Goal: Transaction & Acquisition: Purchase product/service

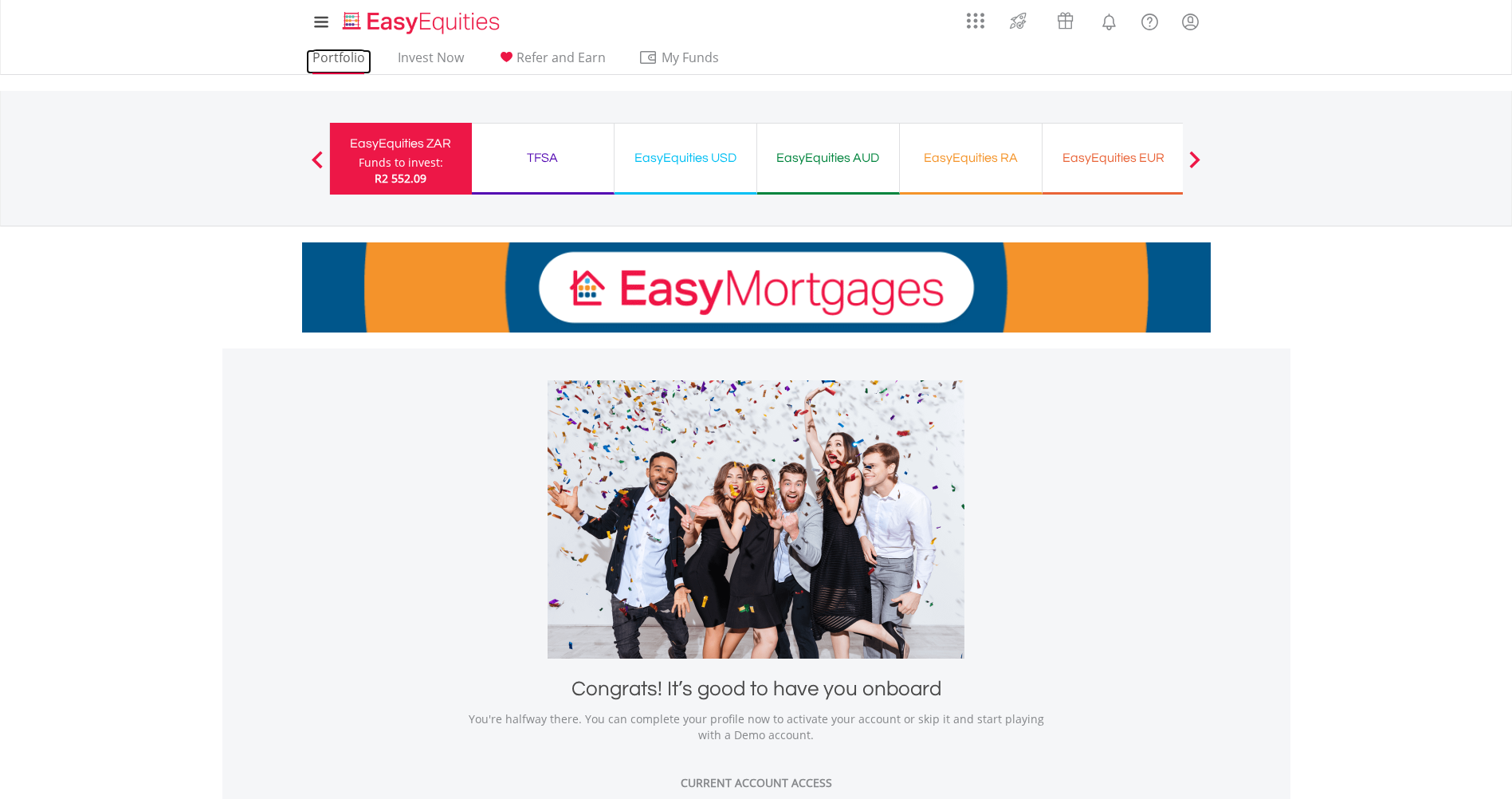
click at [330, 64] on link "Portfolio" at bounding box center [338, 62] width 66 height 24
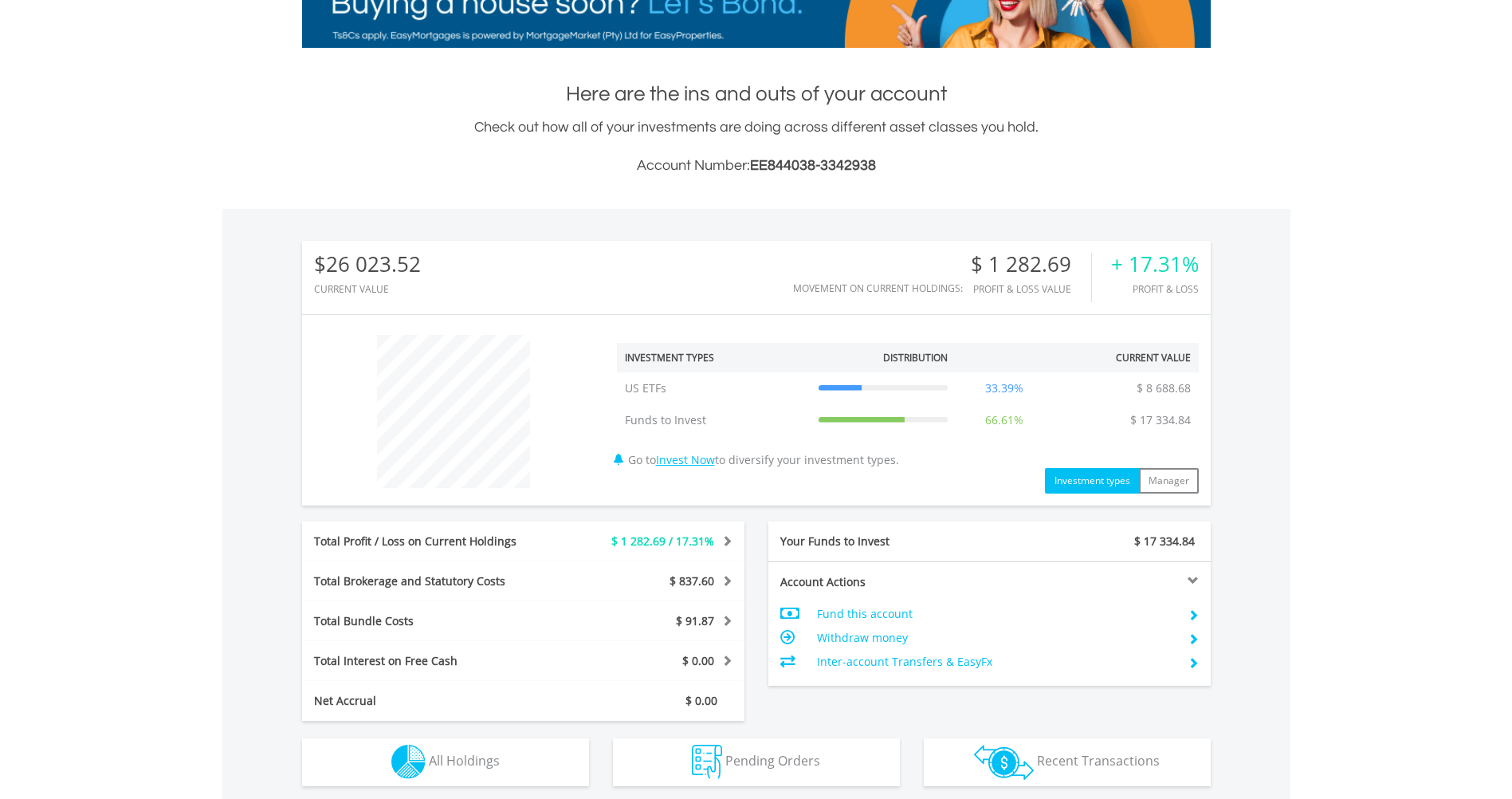
scroll to position [152, 0]
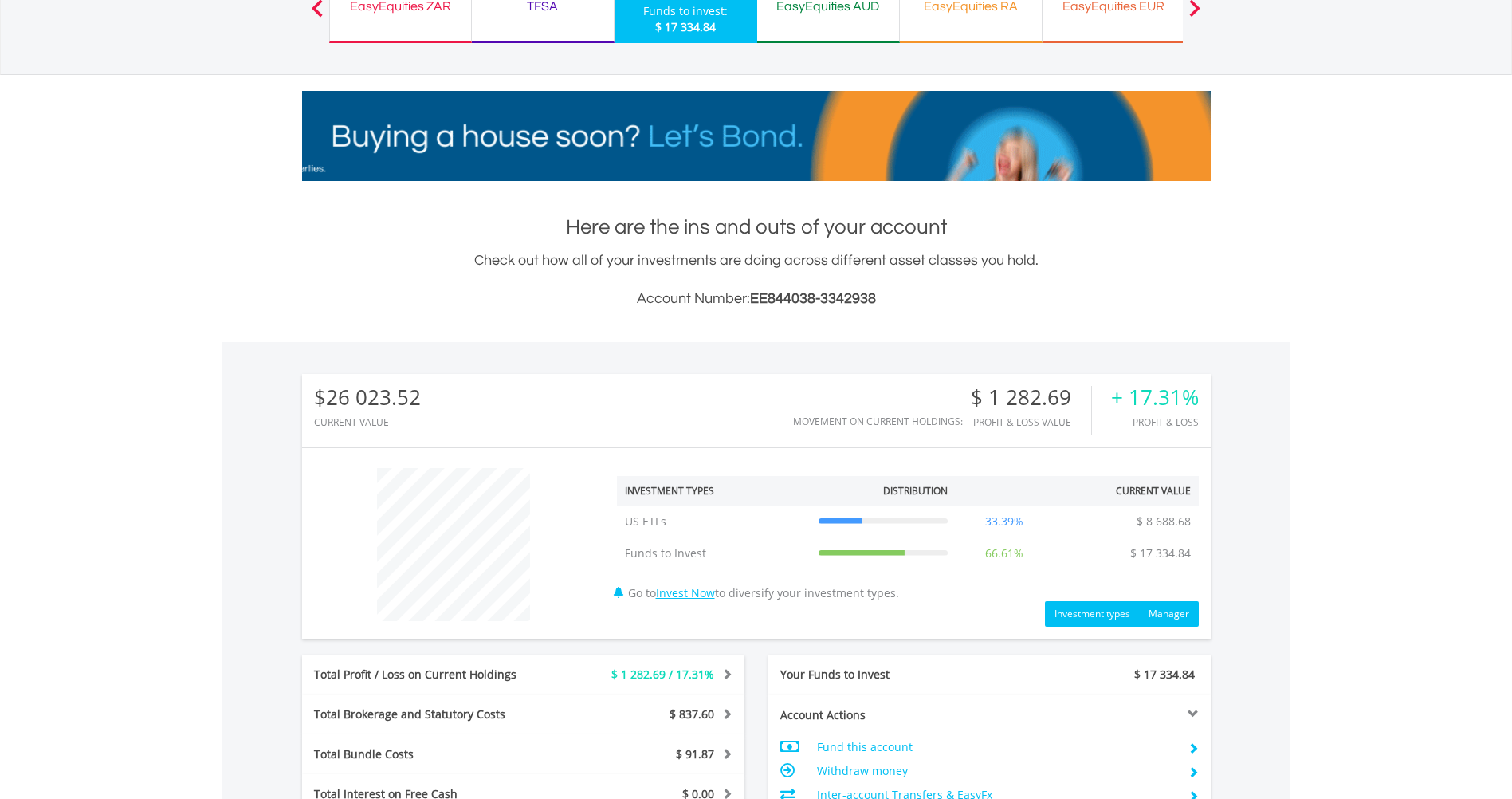
click at [1171, 607] on button "Manager" at bounding box center [1170, 614] width 60 height 25
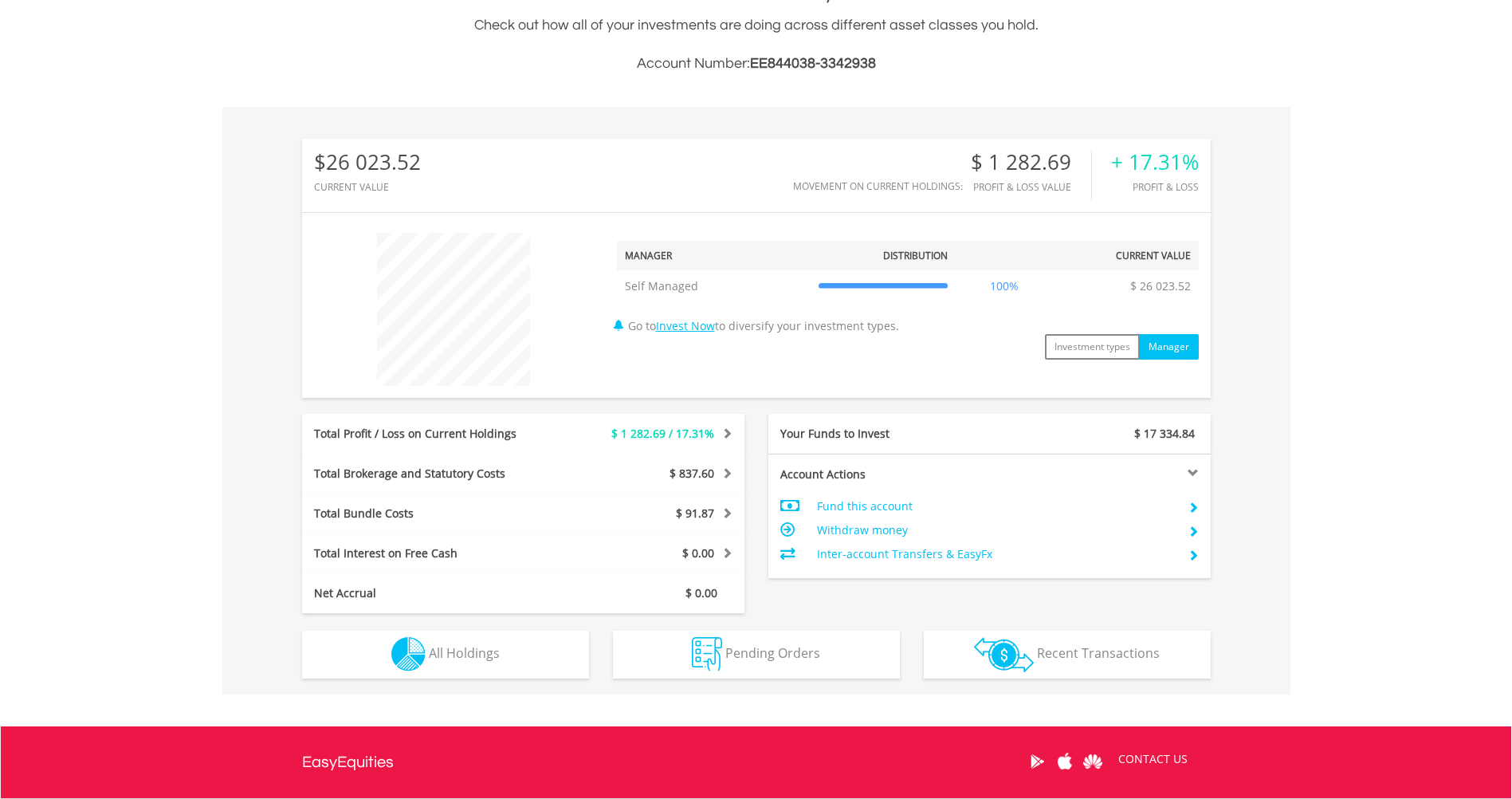
scroll to position [417, 0]
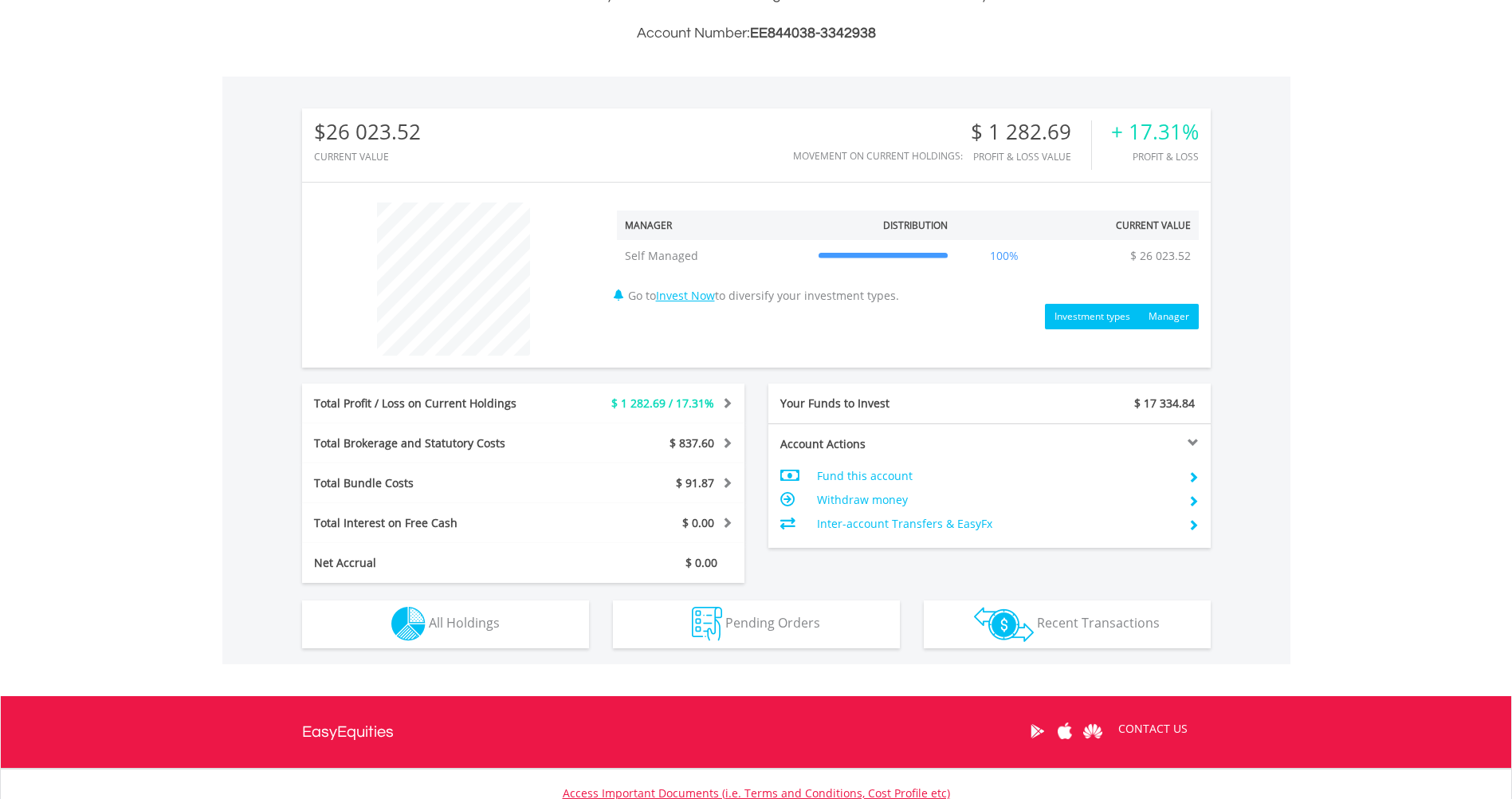
click at [1096, 318] on button "Investment types" at bounding box center [1092, 316] width 95 height 25
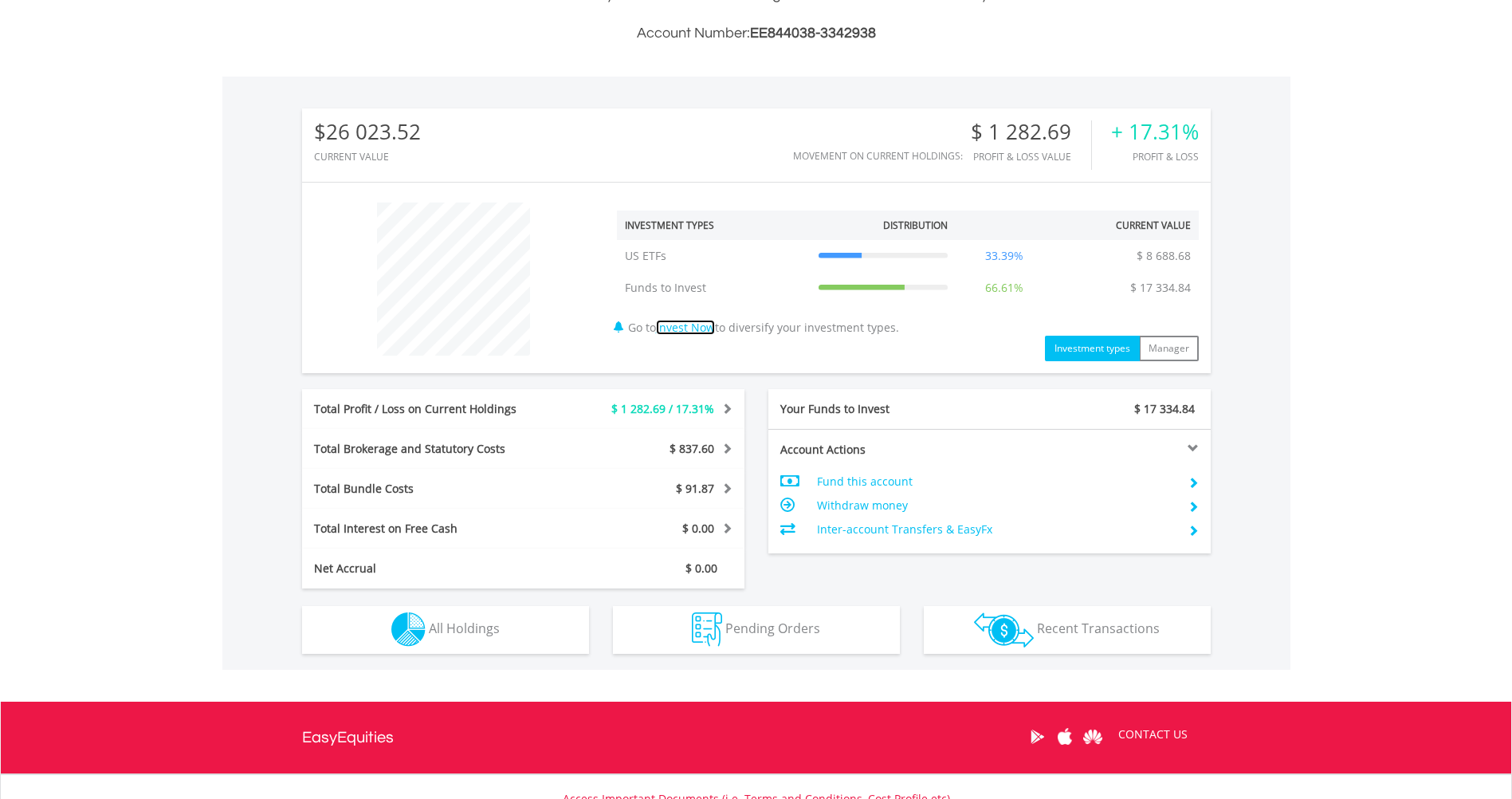
click at [714, 330] on link "Invest Now" at bounding box center [685, 327] width 59 height 15
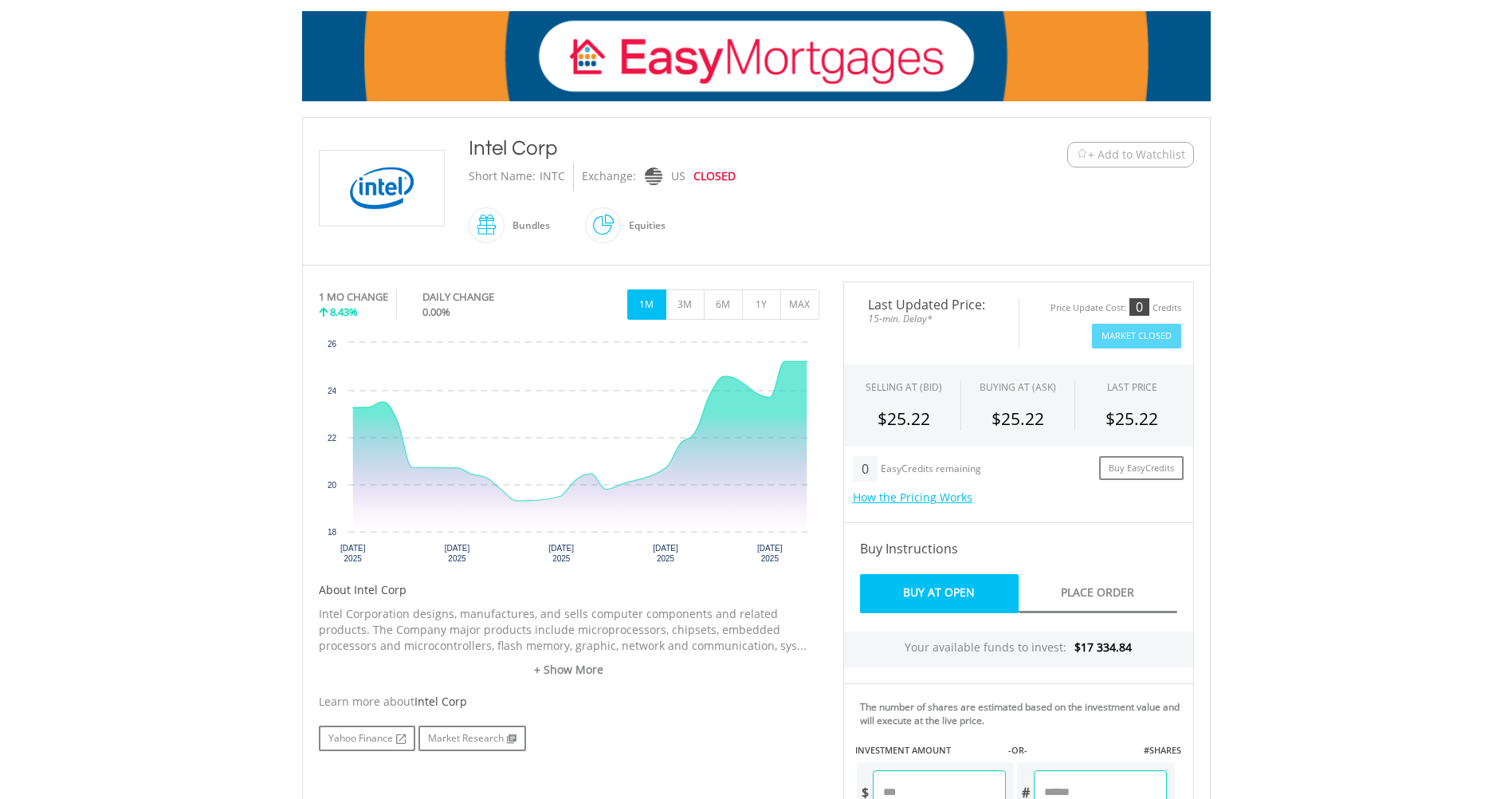
scroll to position [266, 0]
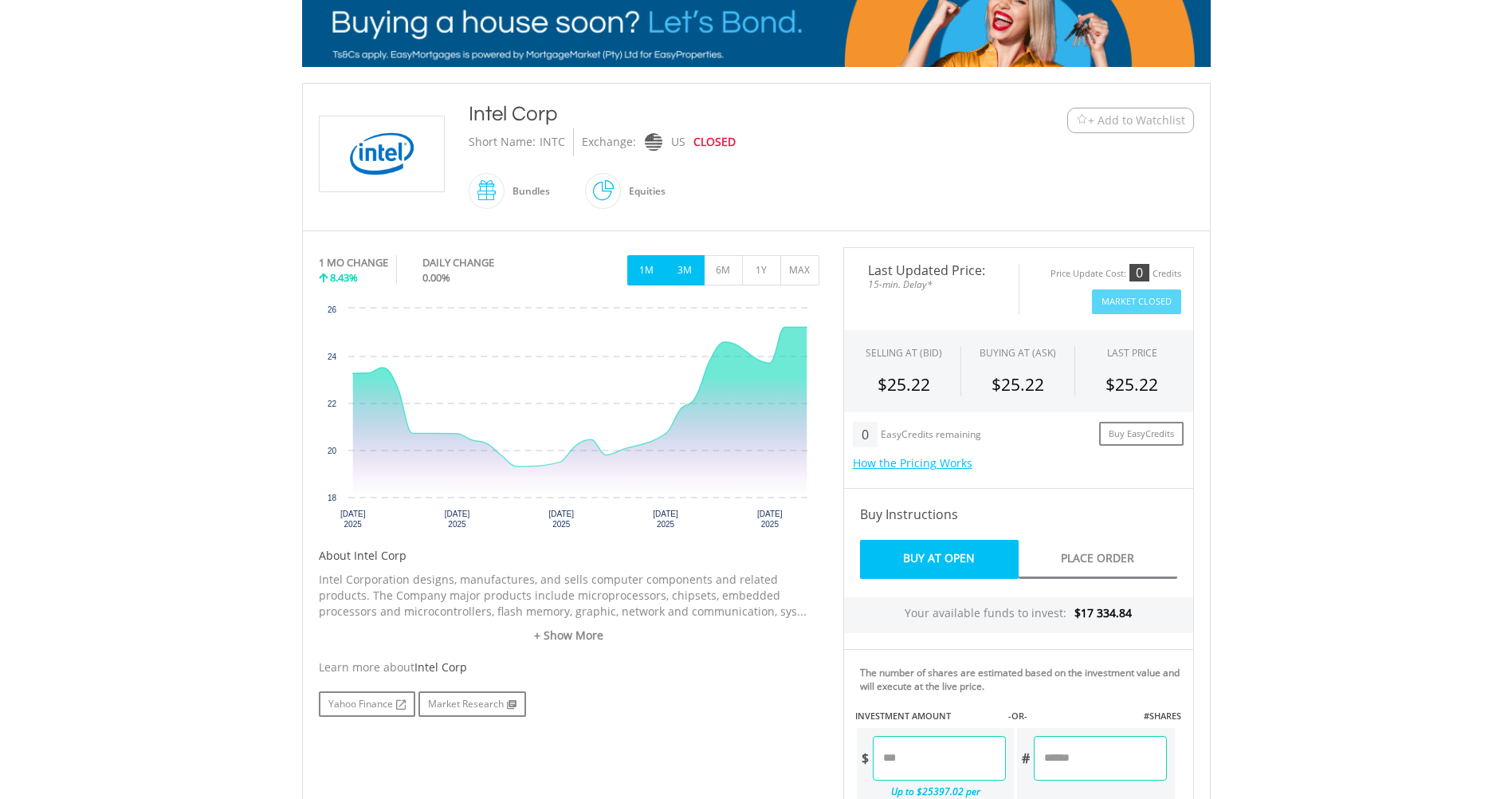
click at [685, 272] on button "3M" at bounding box center [685, 270] width 39 height 30
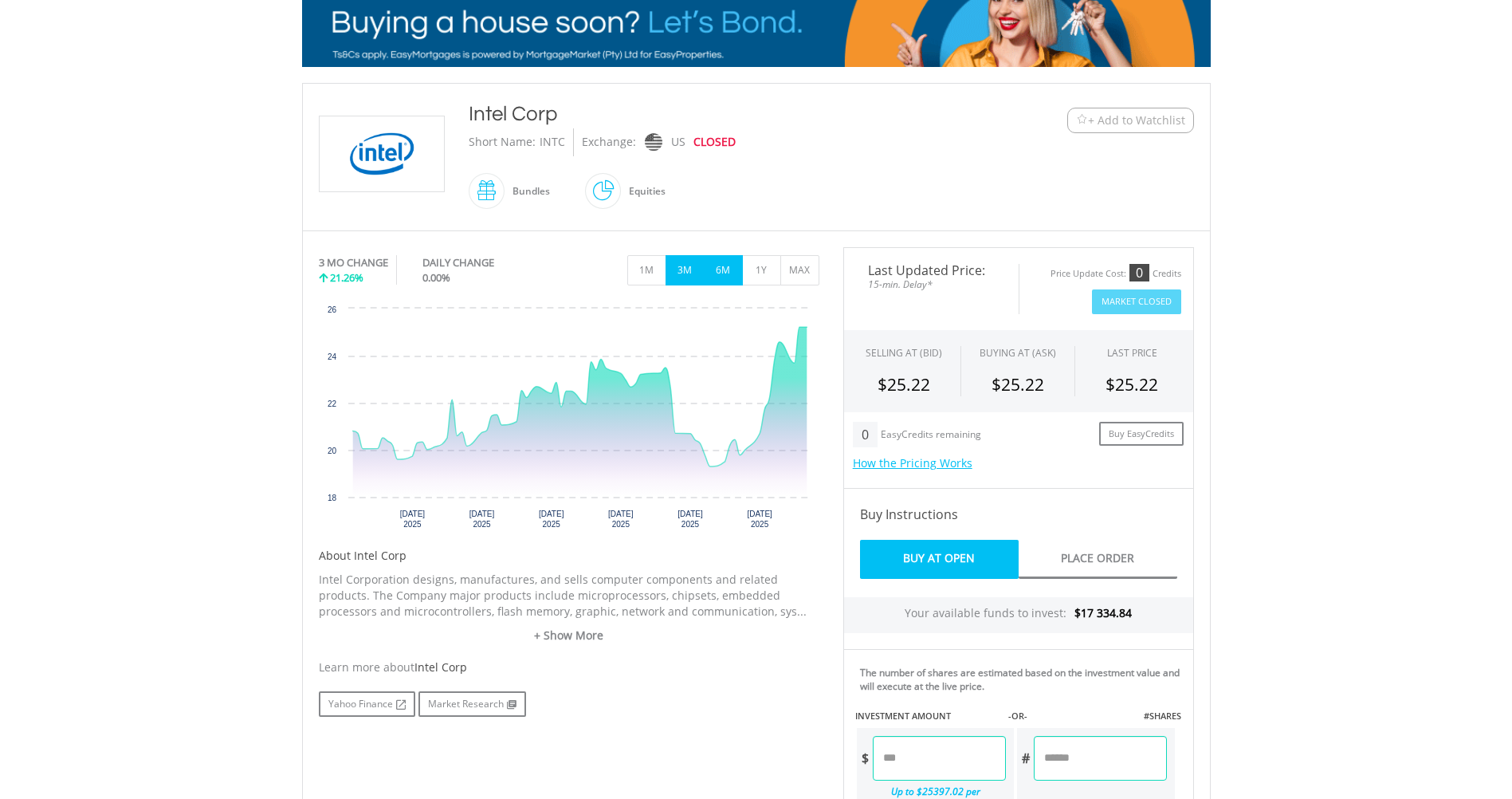
click at [731, 271] on button "6M" at bounding box center [723, 270] width 39 height 30
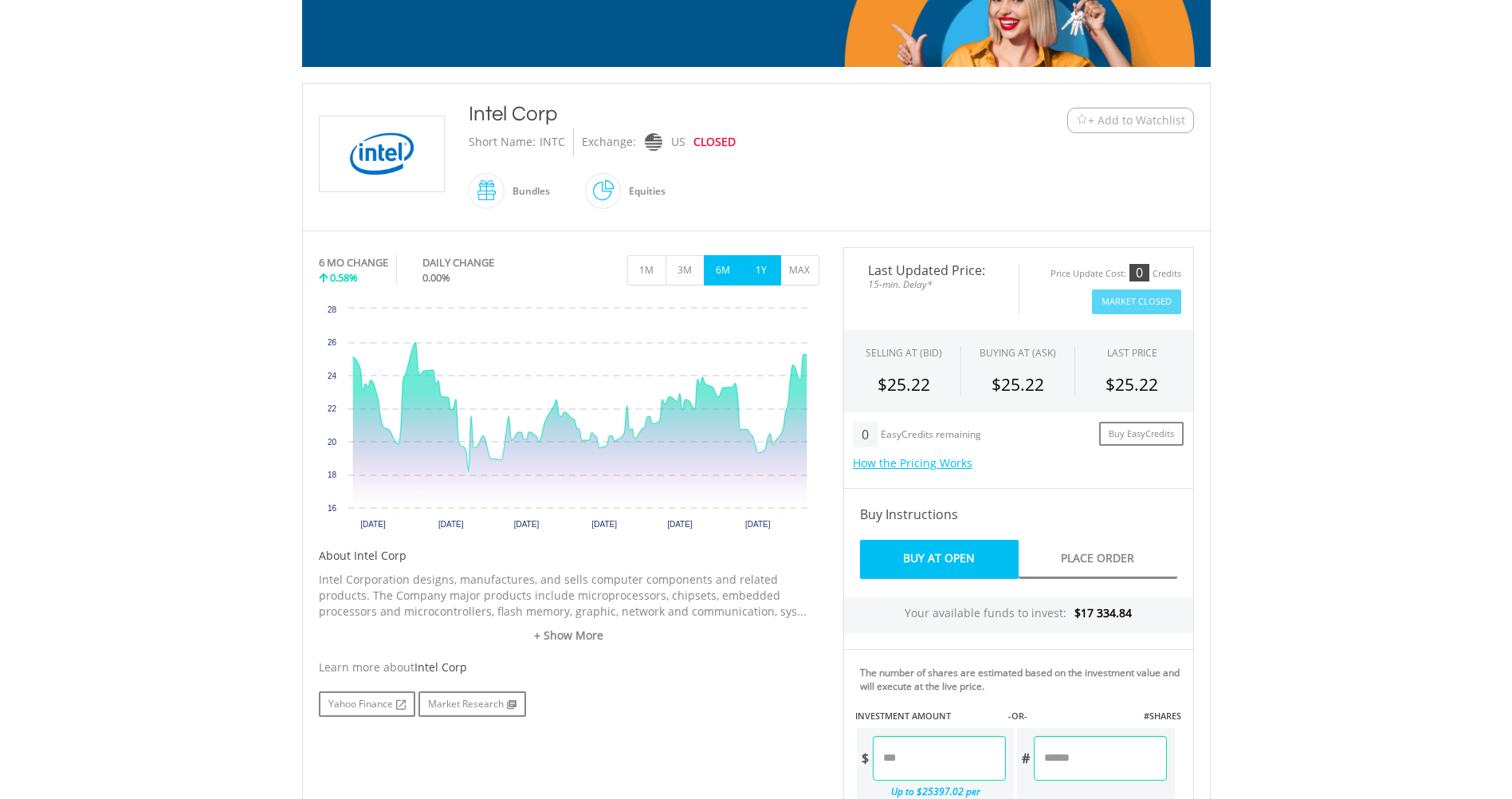
click at [754, 269] on button "1Y" at bounding box center [761, 270] width 39 height 30
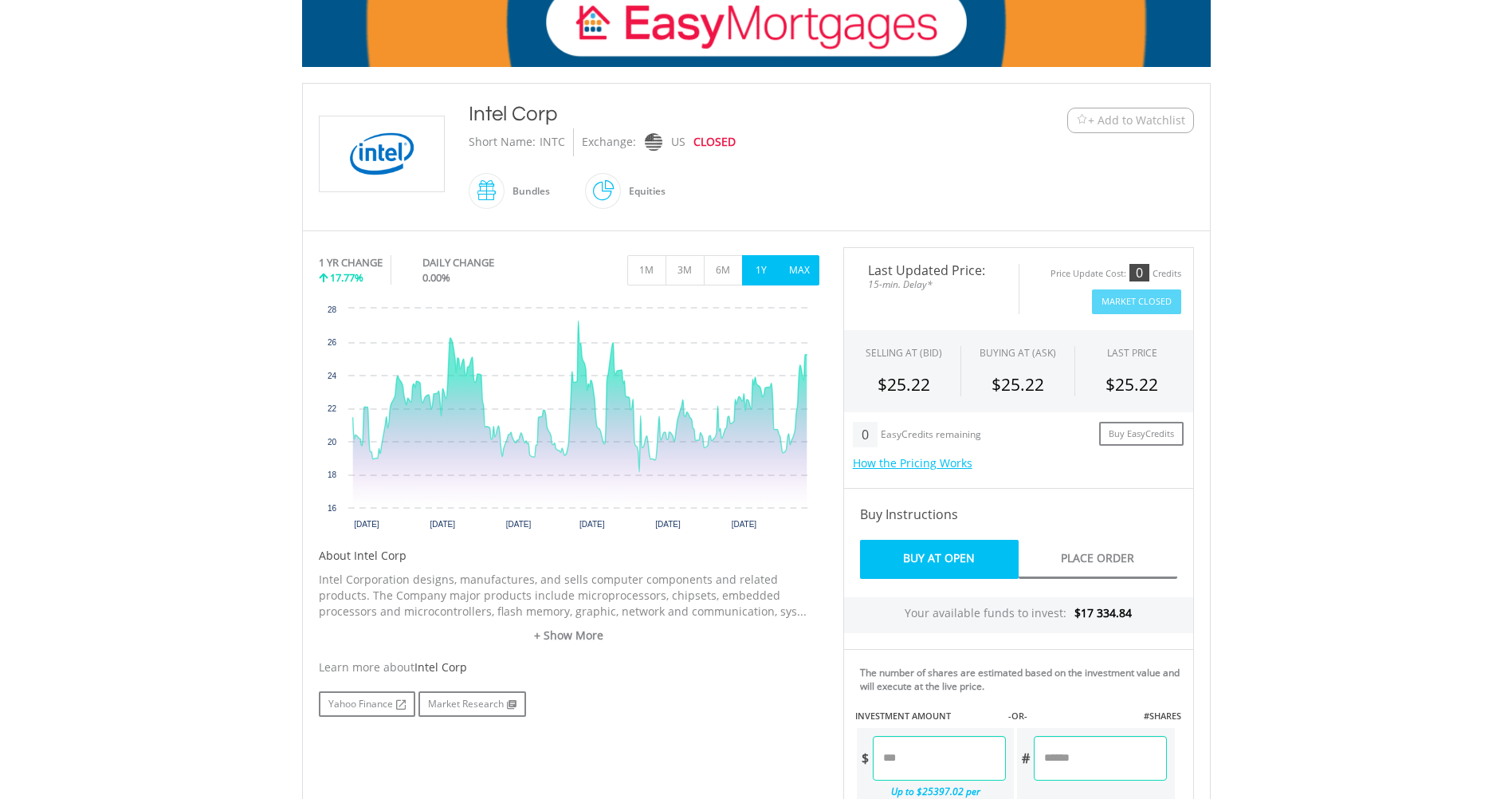
click at [795, 272] on button "MAX" at bounding box center [800, 270] width 39 height 30
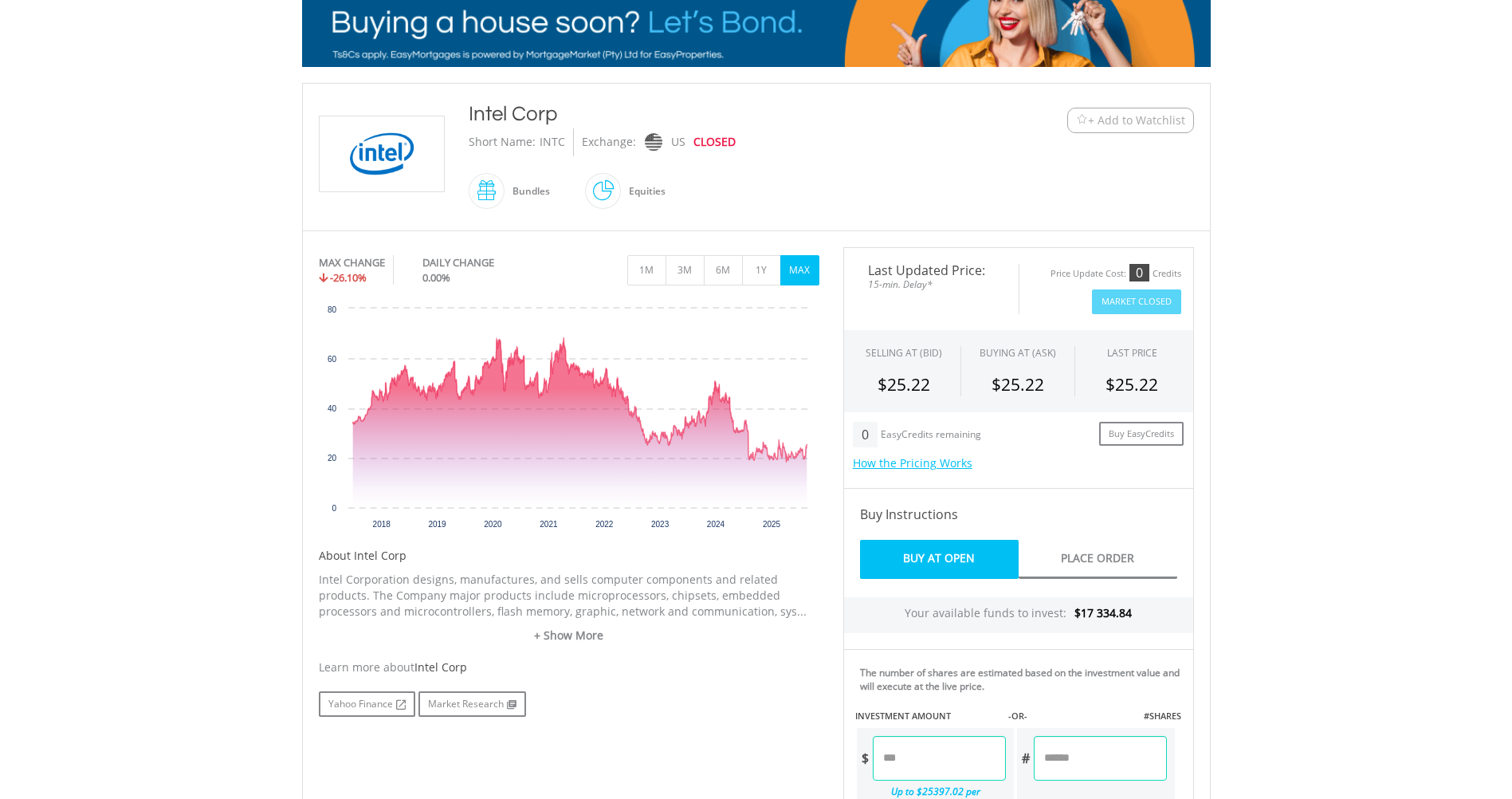
click at [914, 760] on input "number" at bounding box center [939, 758] width 133 height 45
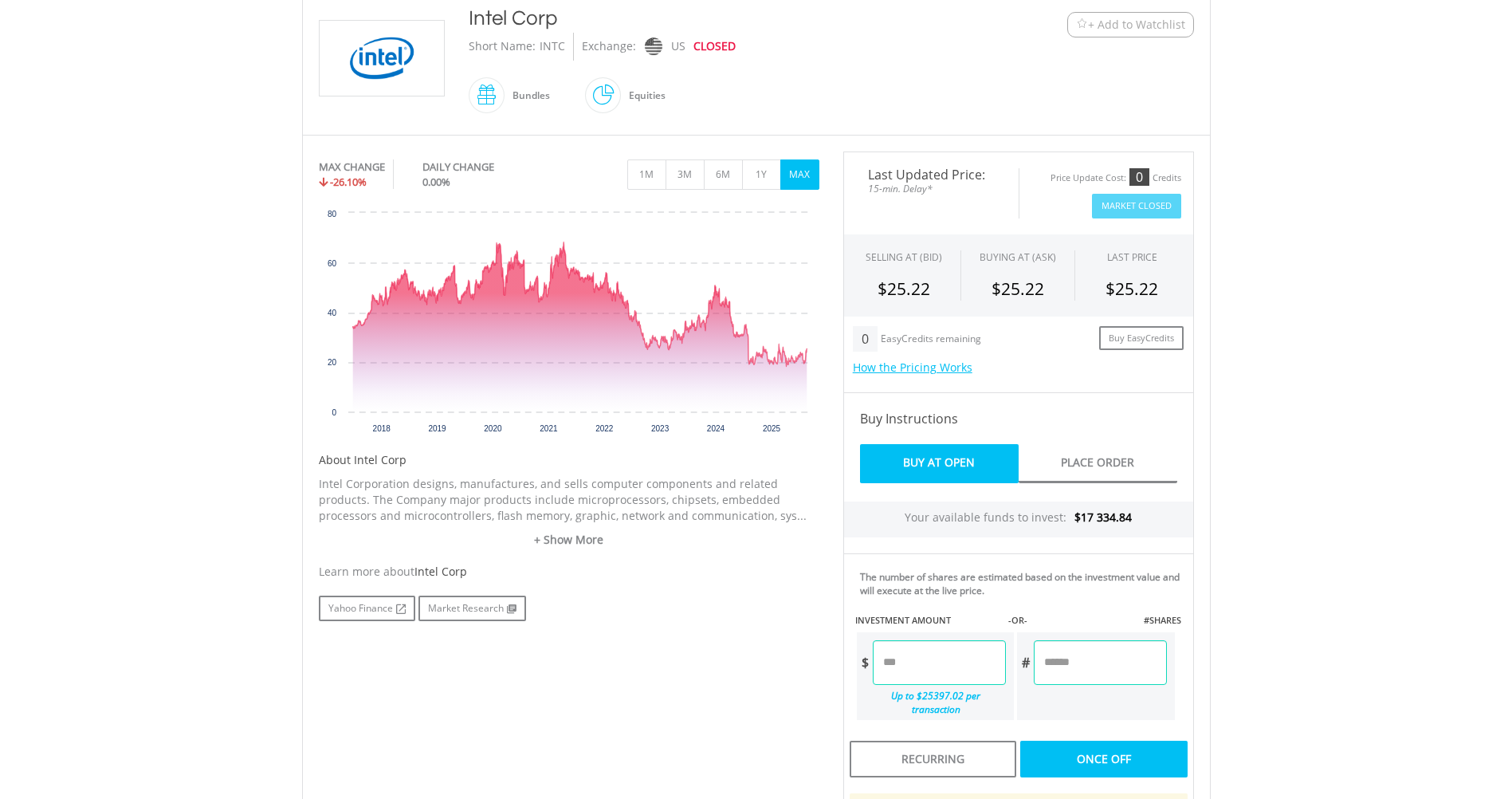
scroll to position [399, 0]
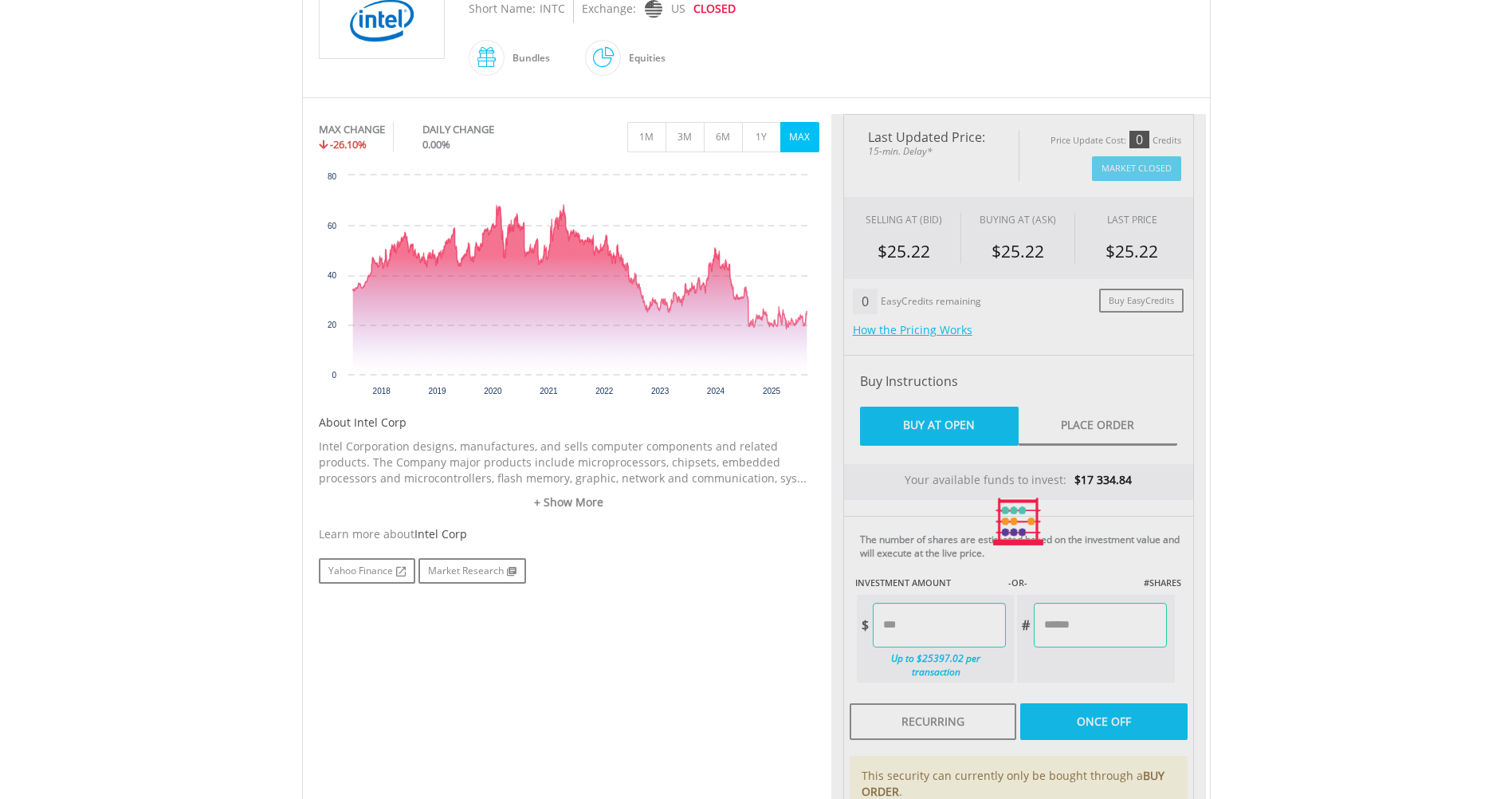
type input "*******"
type input "********"
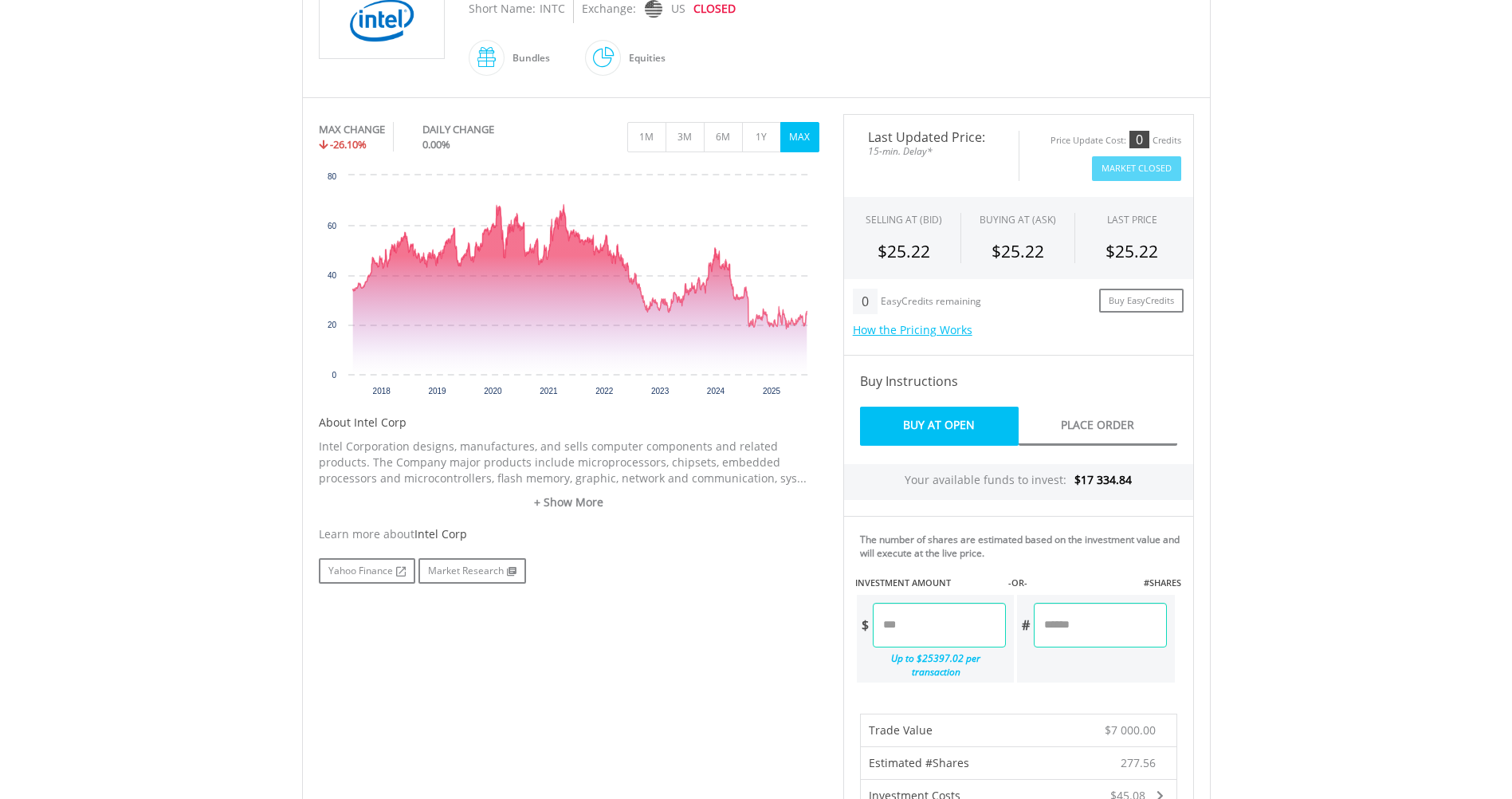
click at [943, 417] on link "Buy At Open" at bounding box center [939, 426] width 158 height 39
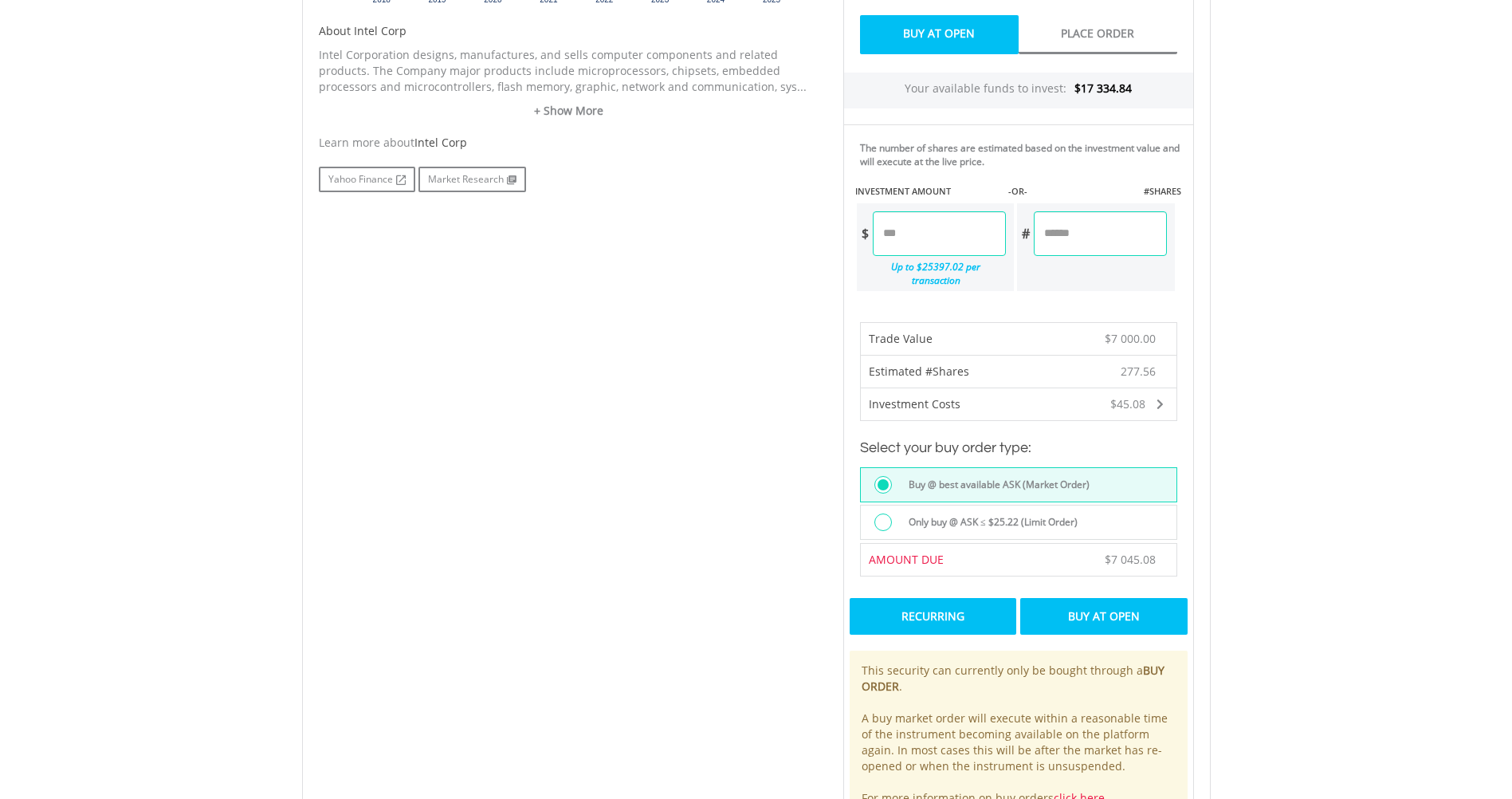
scroll to position [797, 0]
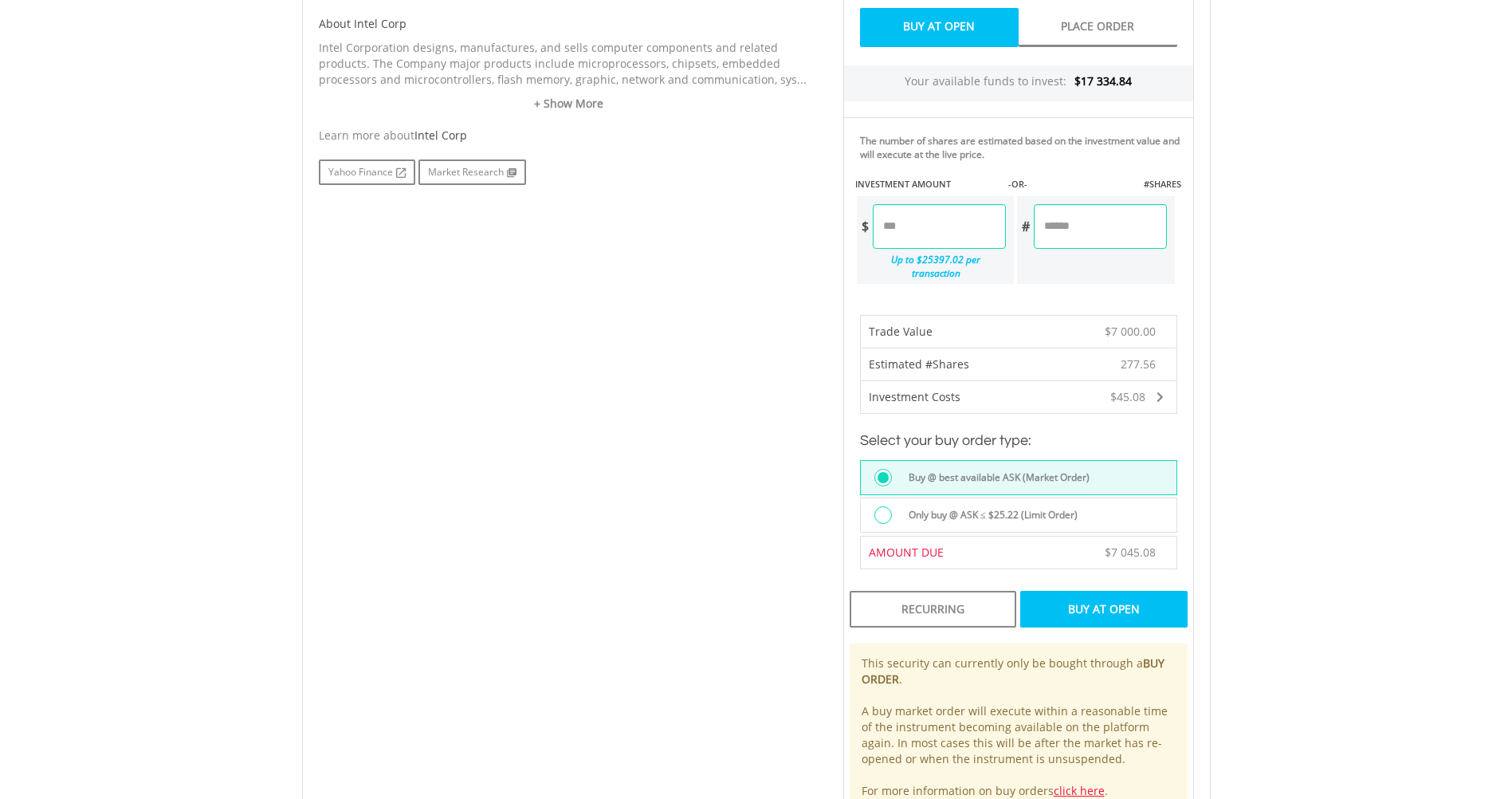
click at [1096, 591] on div "Buy At Open" at bounding box center [1103, 609] width 166 height 37
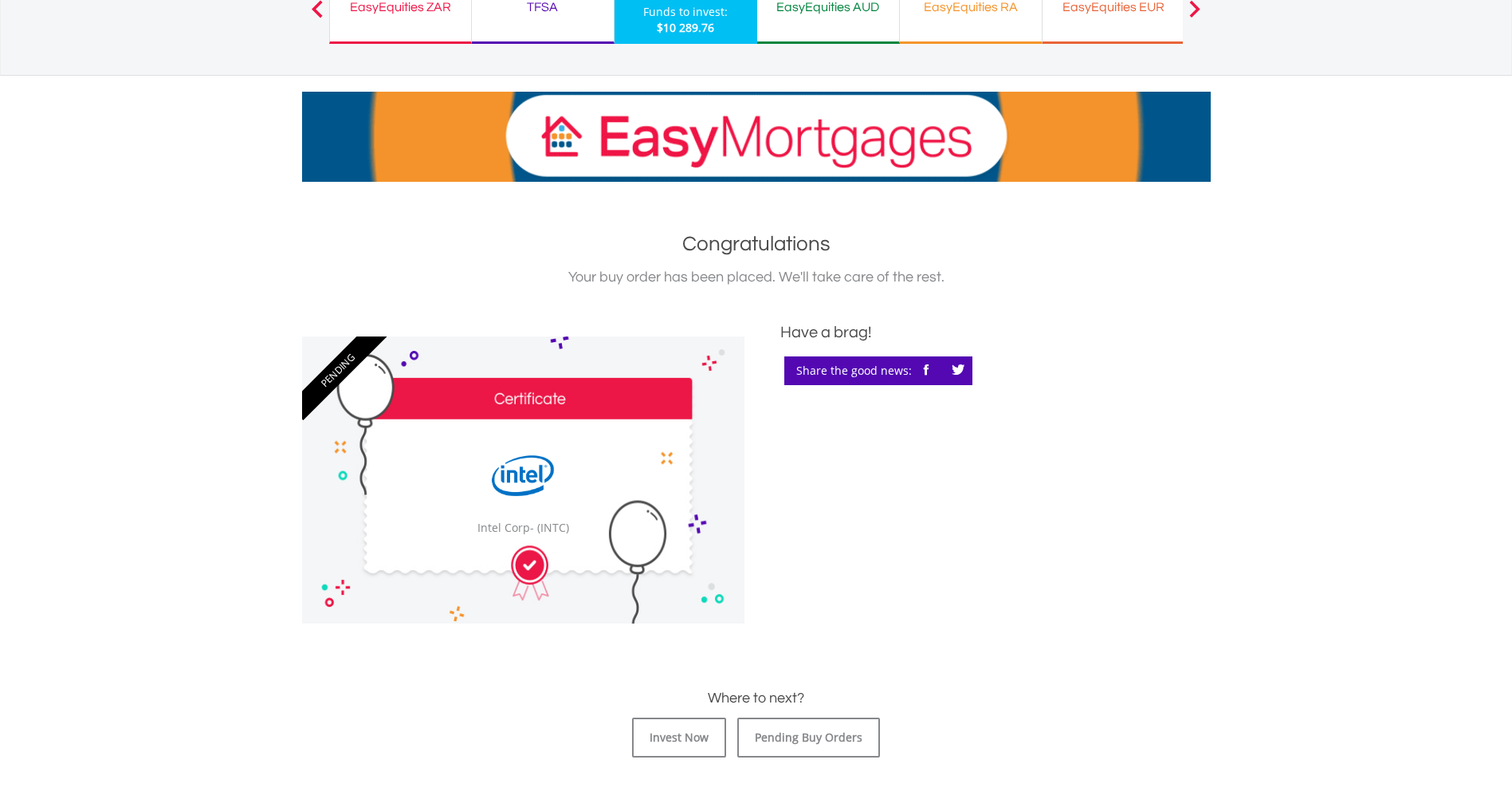
scroll to position [266, 0]
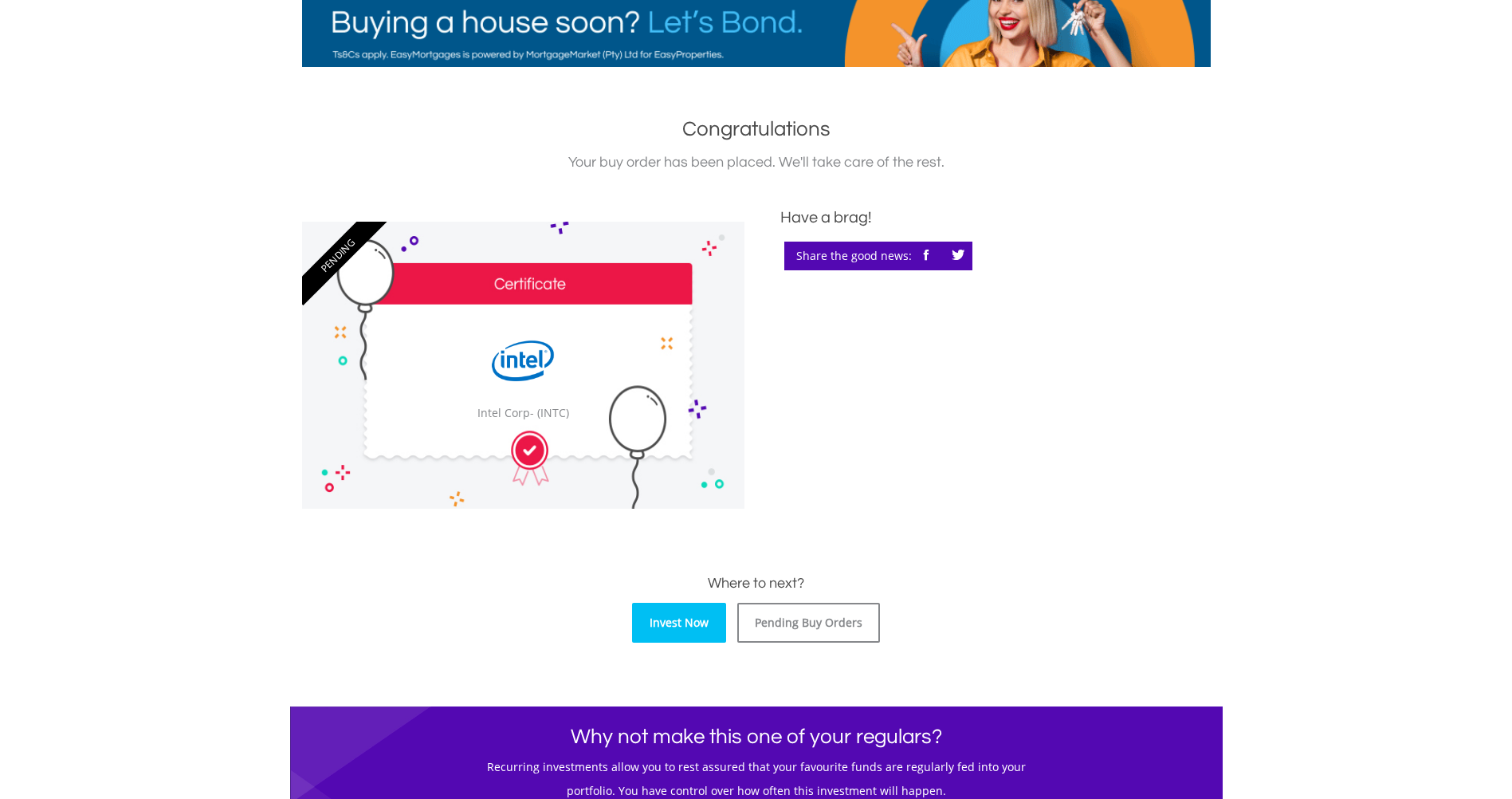
click at [693, 623] on link "Invest Now" at bounding box center [679, 623] width 94 height 40
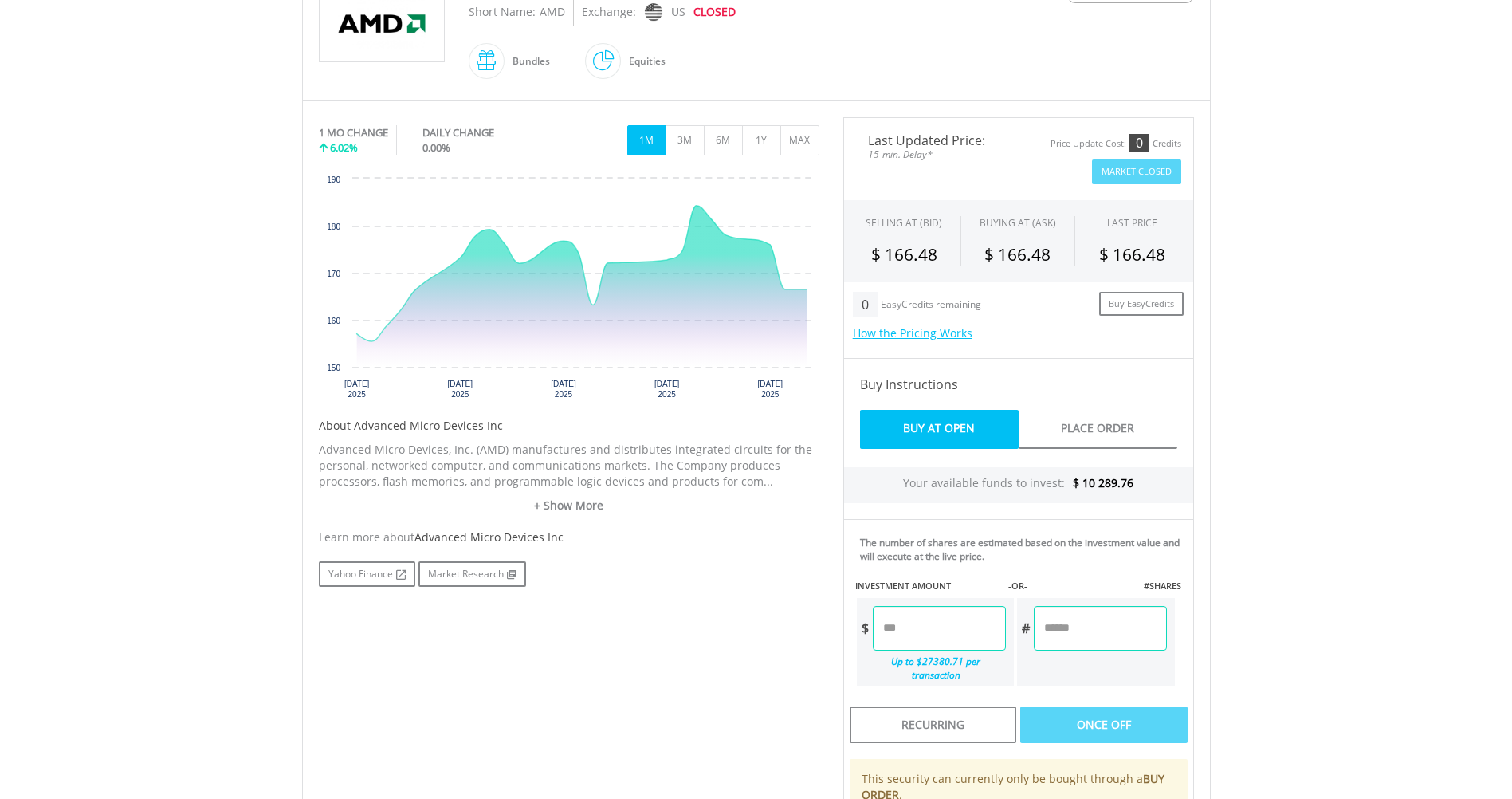
scroll to position [399, 0]
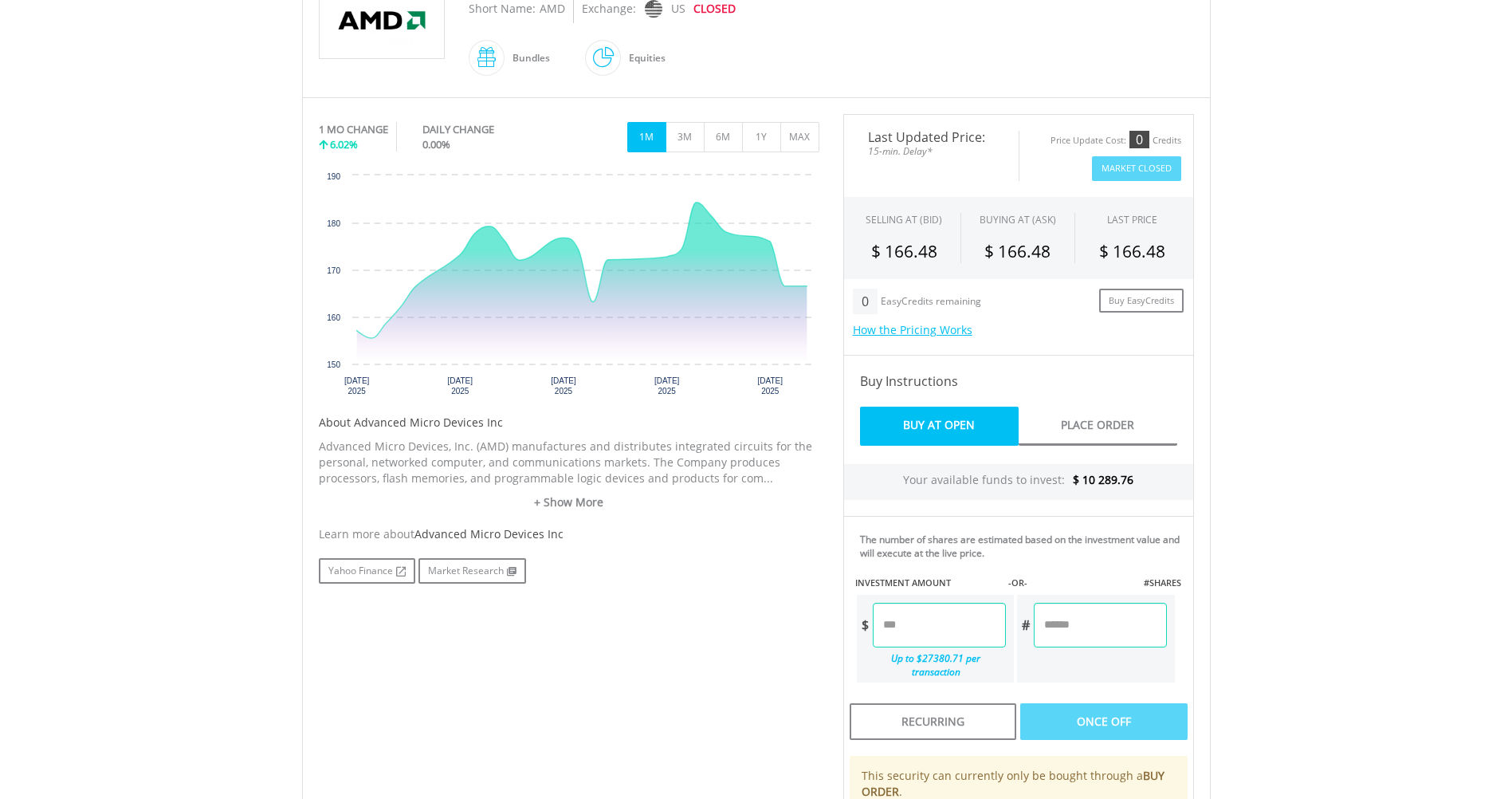
click at [953, 632] on input "number" at bounding box center [939, 625] width 133 height 45
type input "********"
type input "*******"
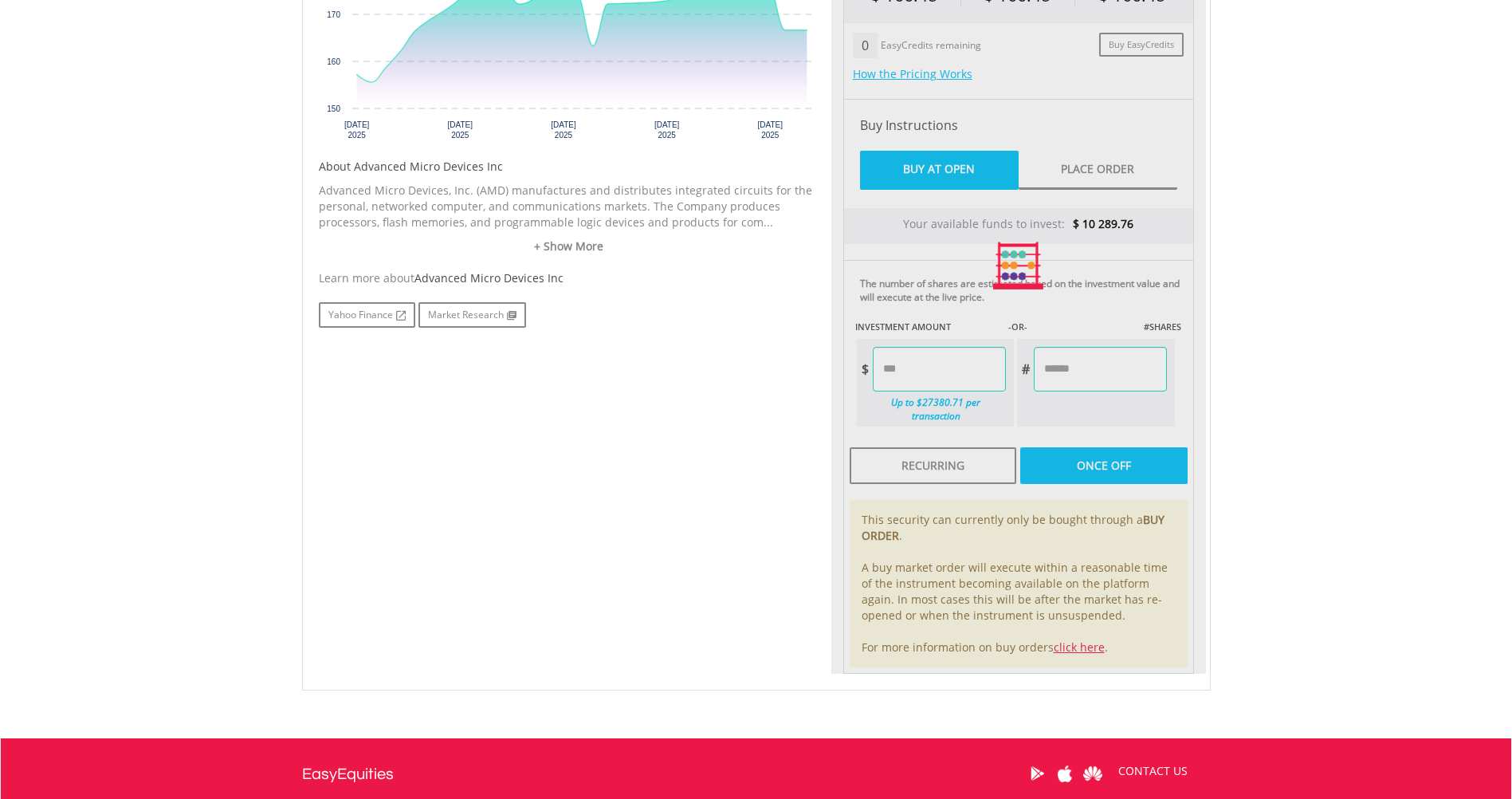
scroll to position [664, 0]
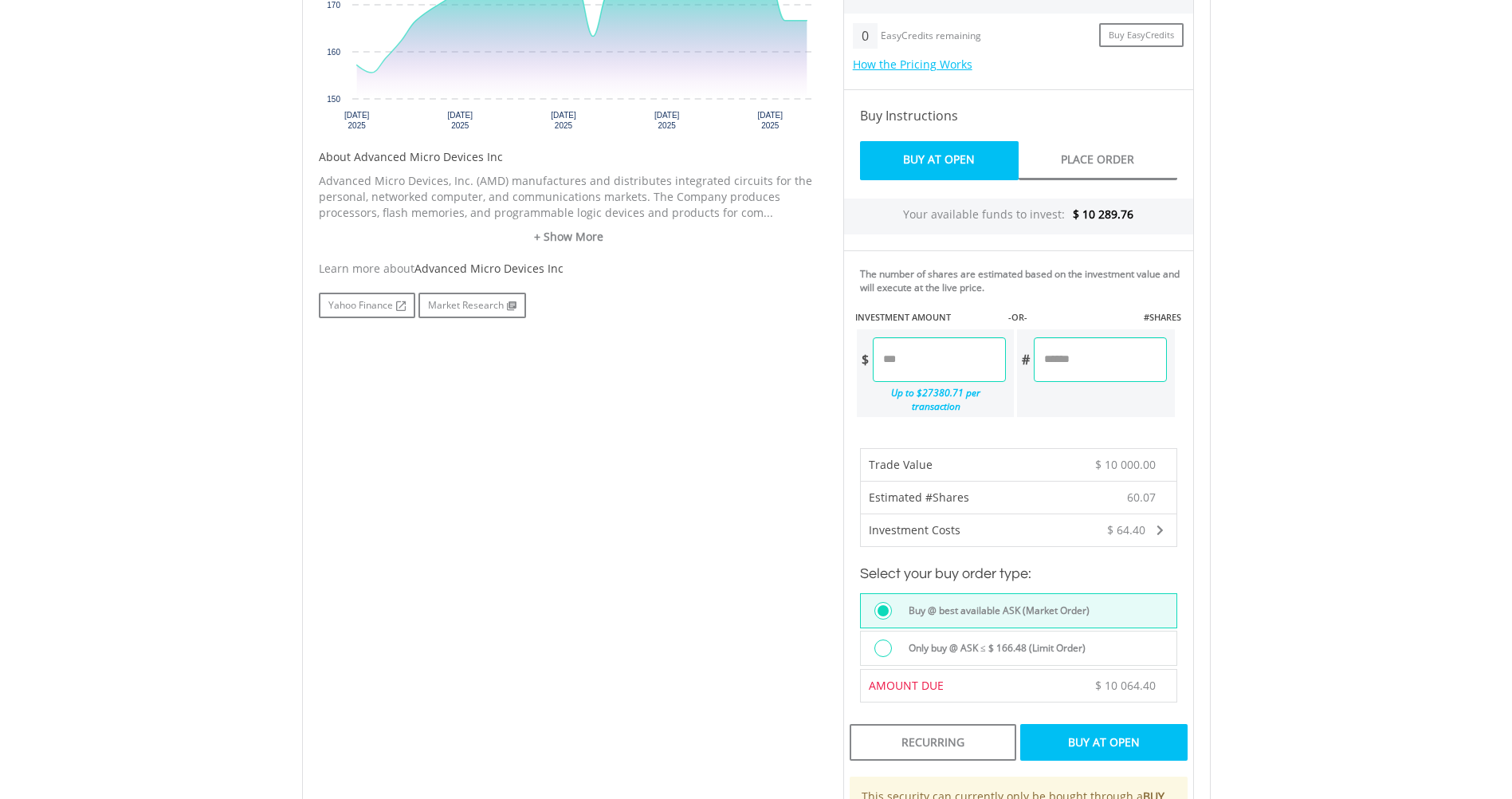
click at [1121, 729] on div "Buy At Open" at bounding box center [1103, 742] width 166 height 37
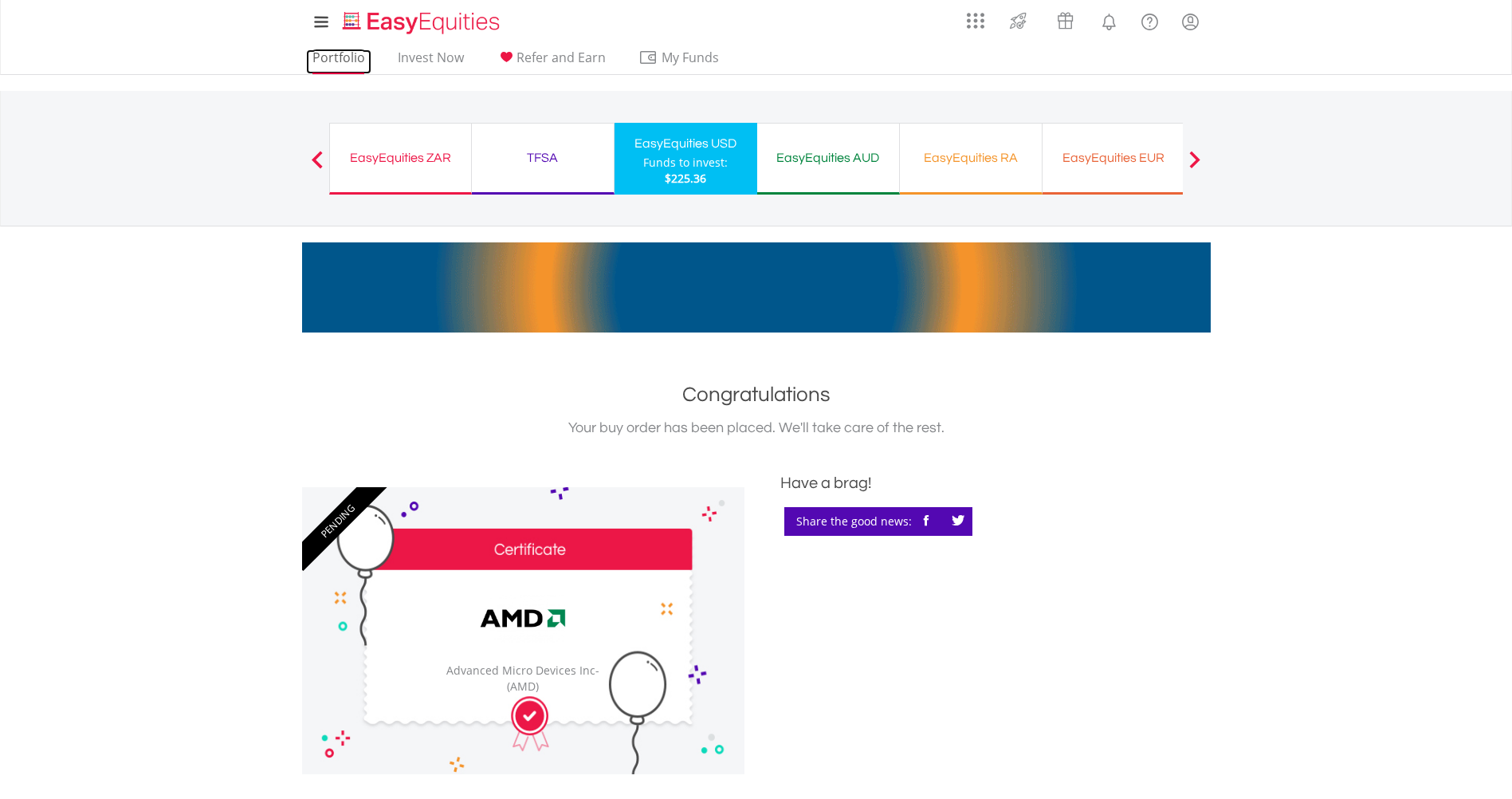
click at [334, 58] on link "Portfolio" at bounding box center [338, 62] width 66 height 24
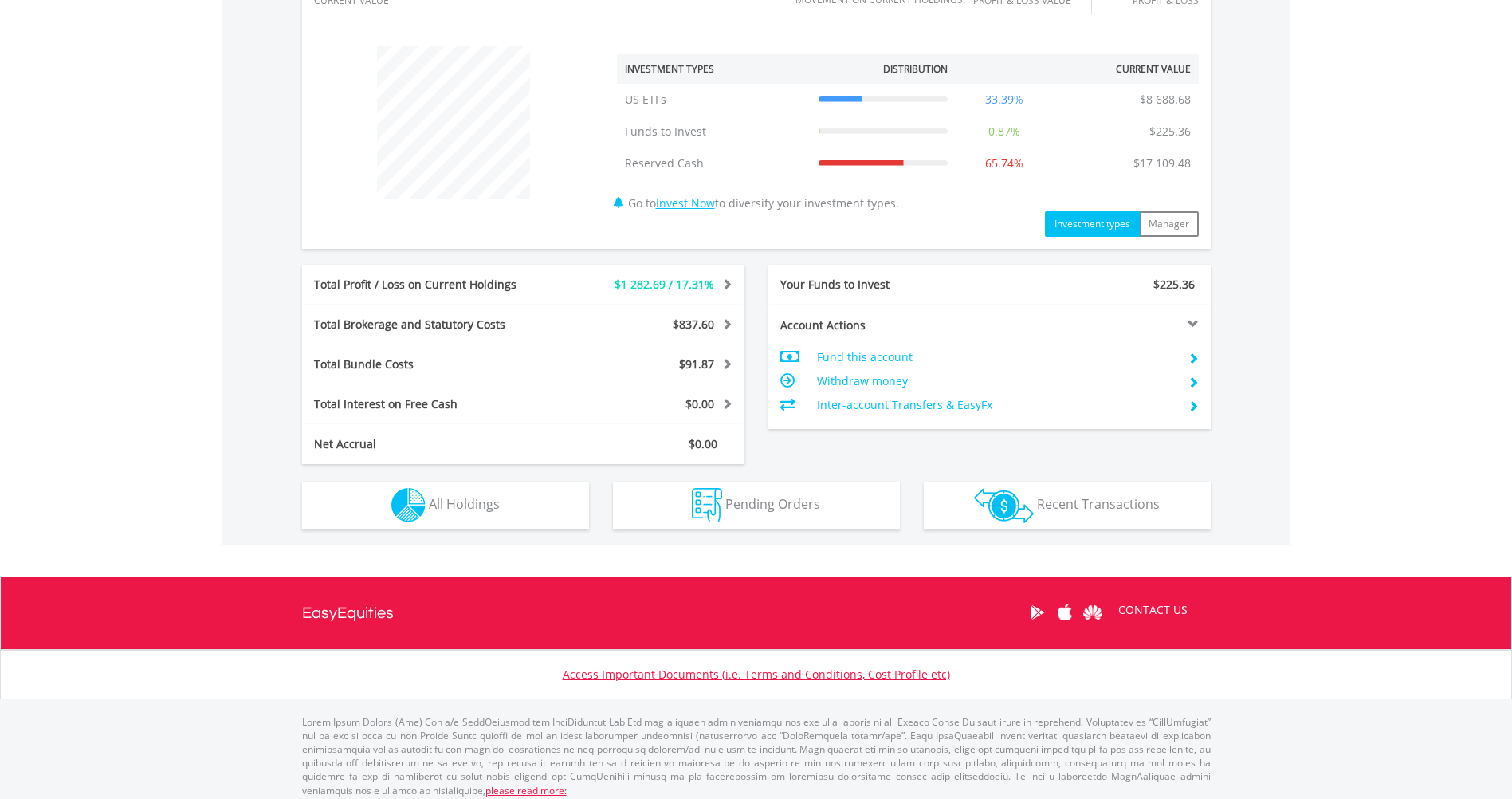
scroll to position [582, 0]
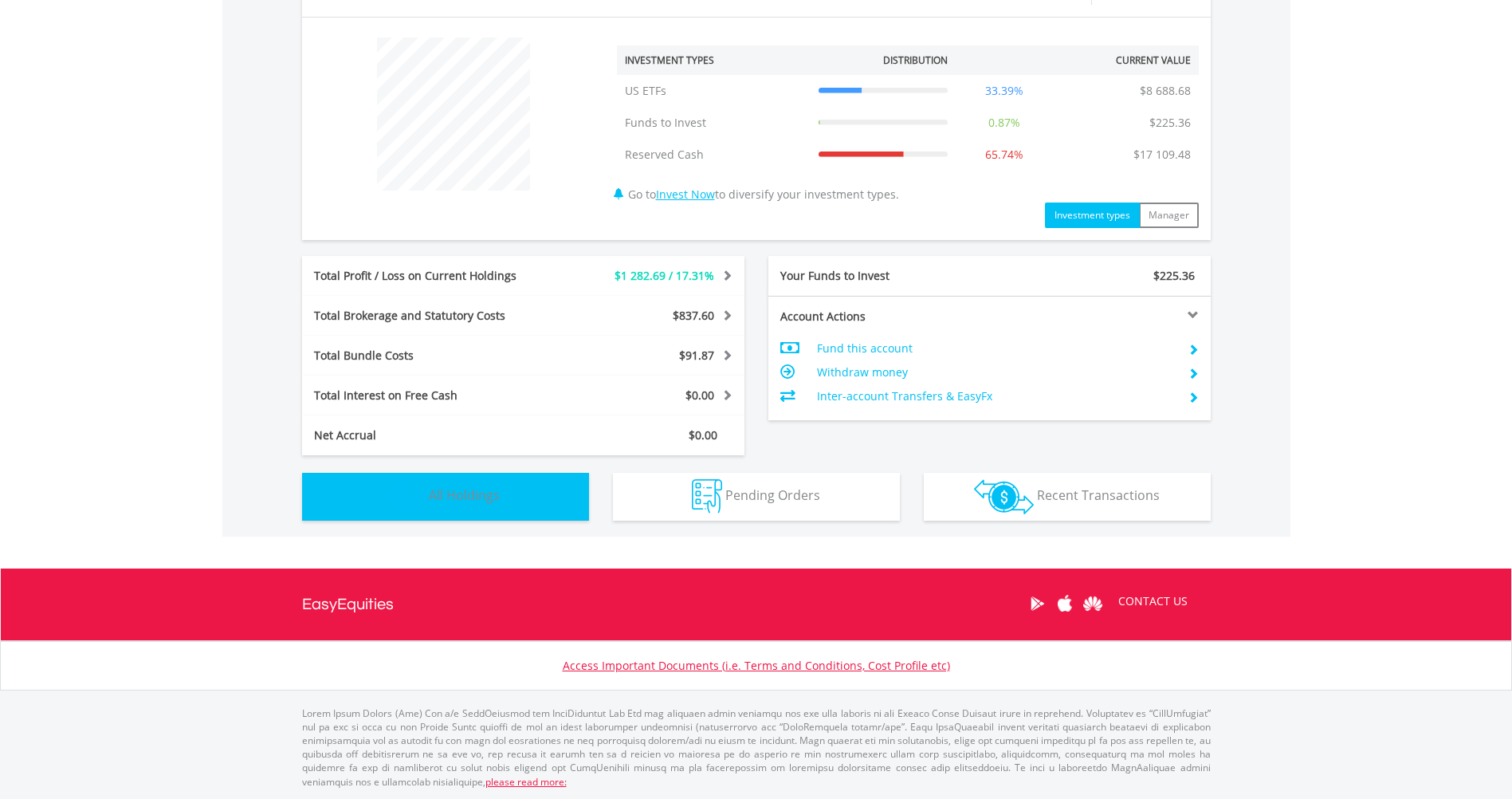
click at [462, 493] on span "All Holdings" at bounding box center [463, 495] width 71 height 18
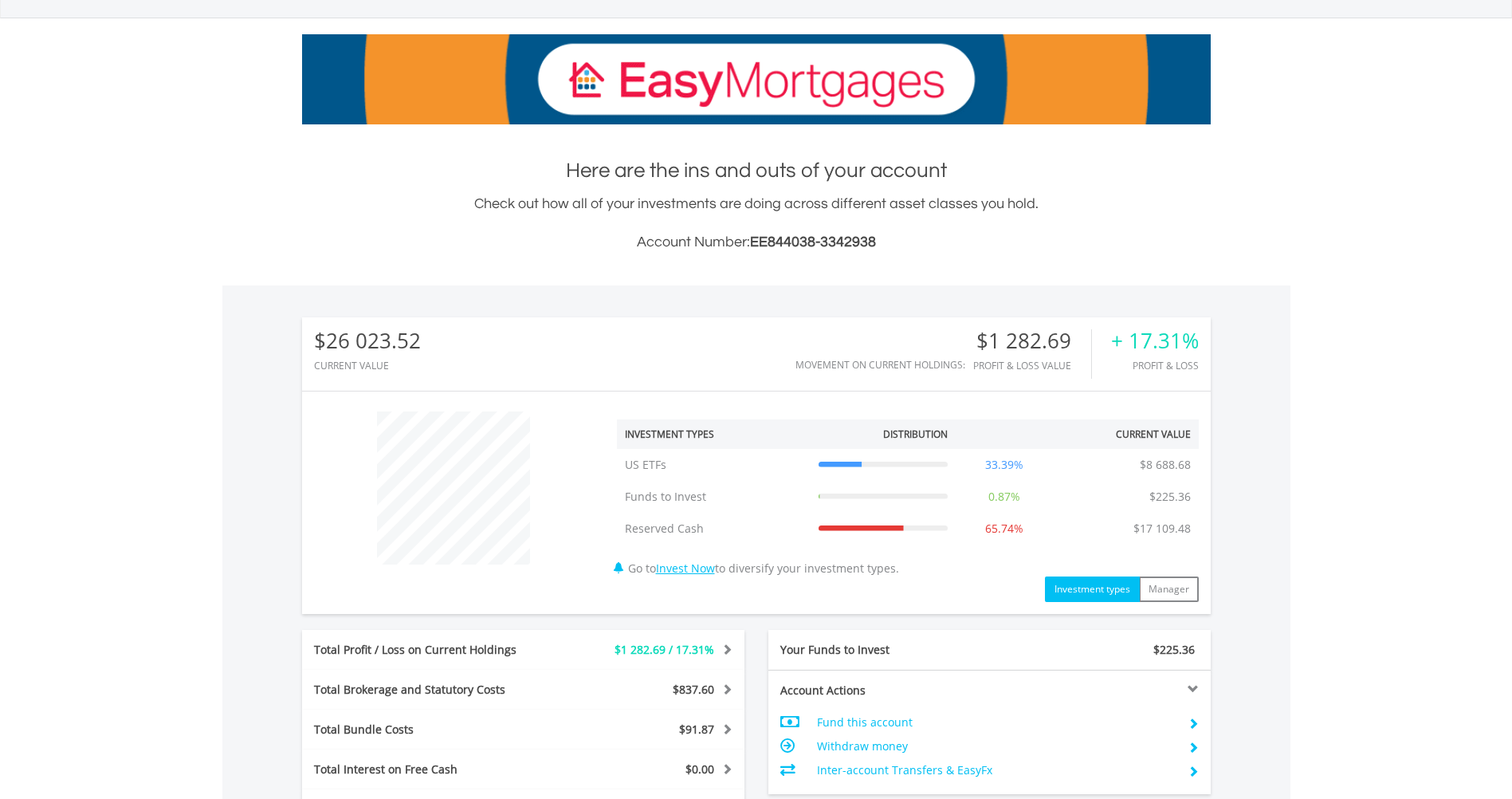
scroll to position [0, 0]
